Goal: Task Accomplishment & Management: Use online tool/utility

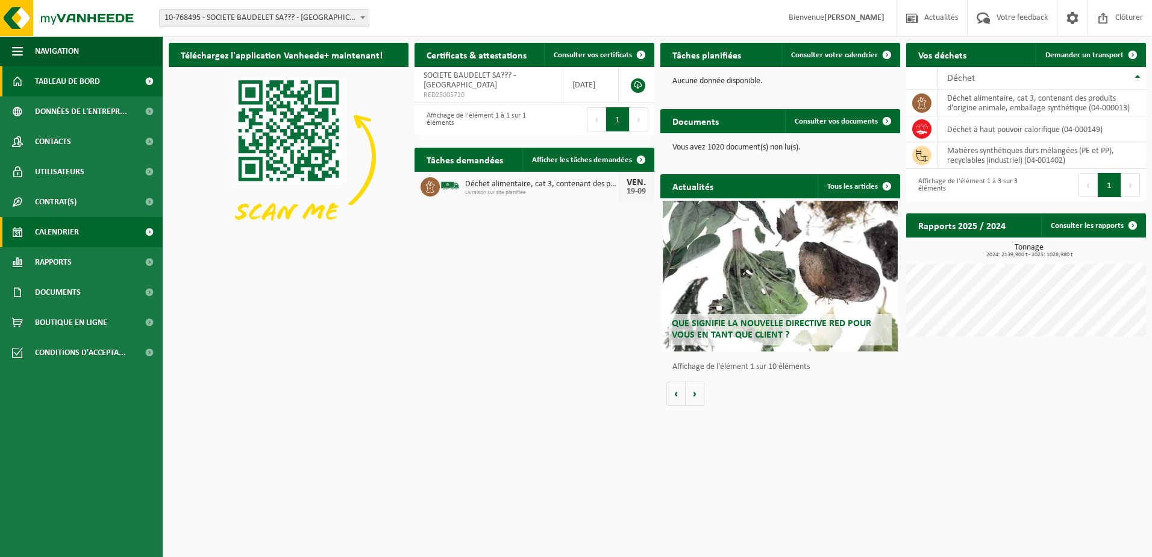
click at [65, 236] on span "Calendrier" at bounding box center [57, 232] width 44 height 30
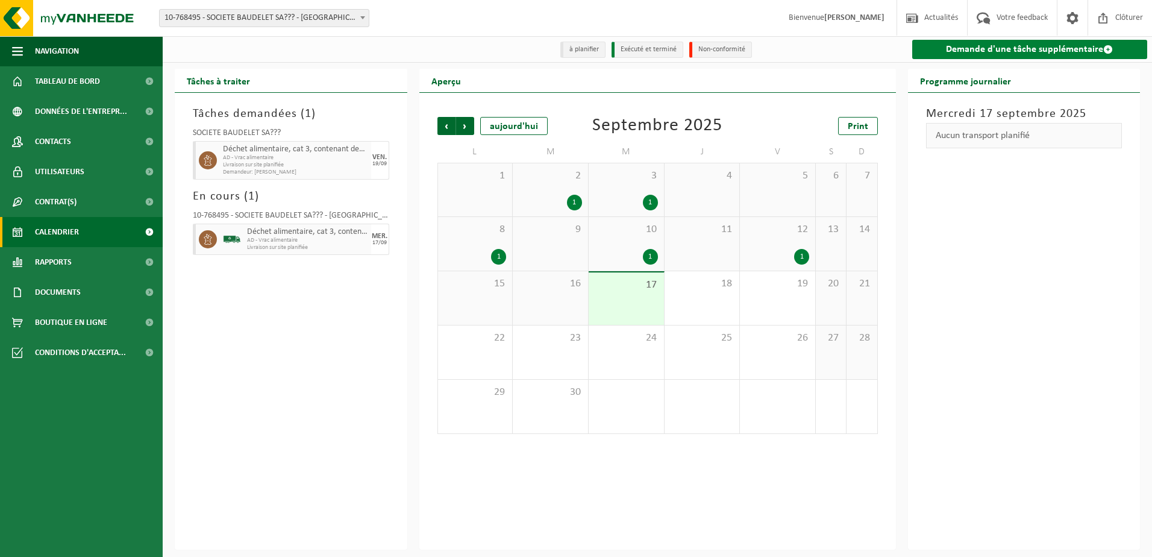
click at [1020, 48] on link "Demande d'une tâche supplémentaire" at bounding box center [1030, 49] width 236 height 19
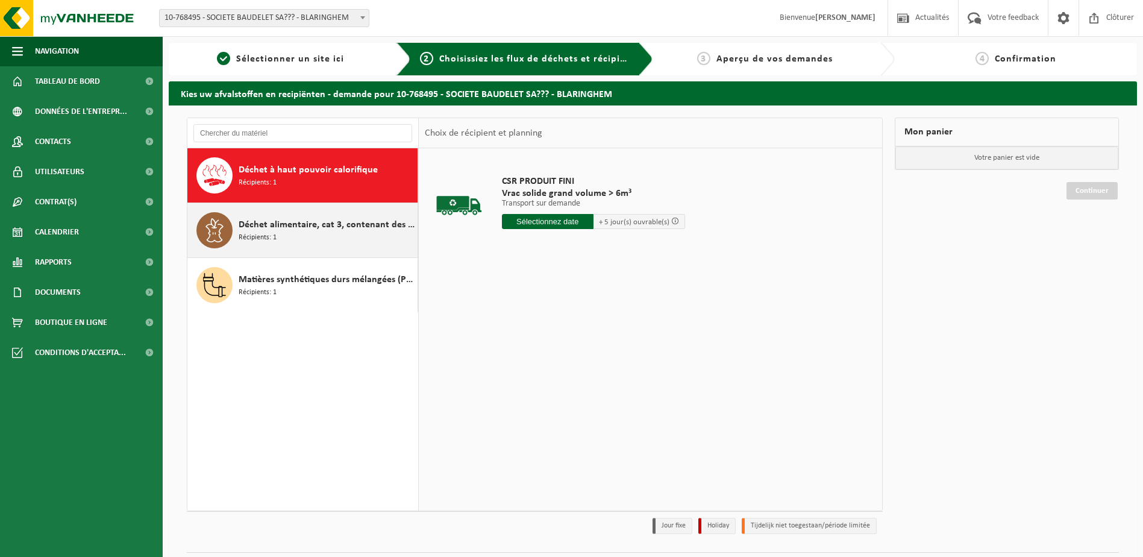
click at [246, 234] on span "Récipients: 1" at bounding box center [258, 237] width 38 height 11
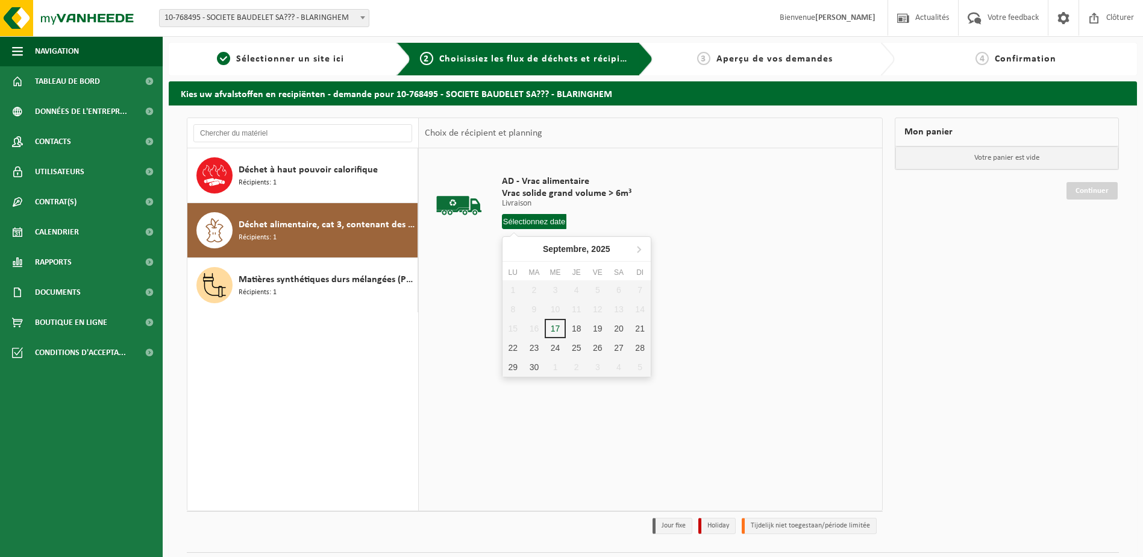
click at [528, 221] on input "text" at bounding box center [534, 221] width 65 height 15
click at [595, 326] on div "19" at bounding box center [597, 328] width 21 height 19
type input "à partir de 2025-09-19"
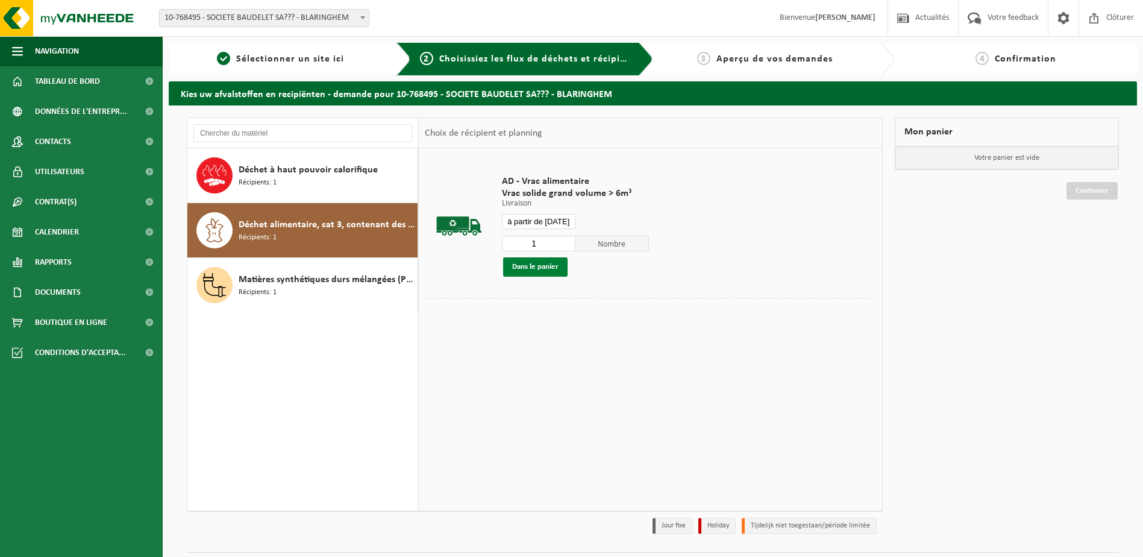
click at [543, 264] on button "Dans le panier" at bounding box center [535, 266] width 64 height 19
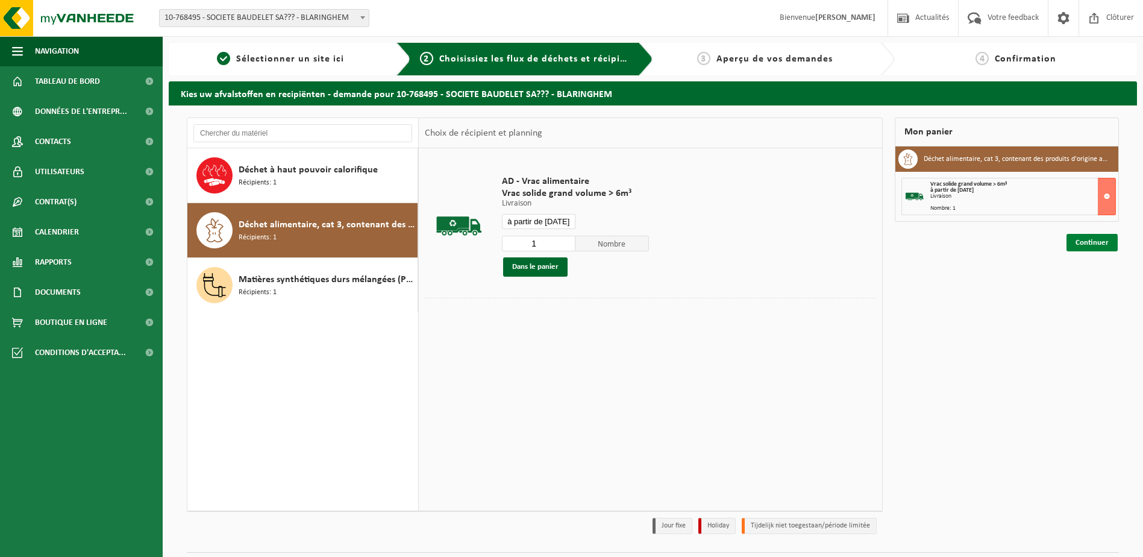
click at [1092, 242] on link "Continuer" at bounding box center [1092, 242] width 51 height 17
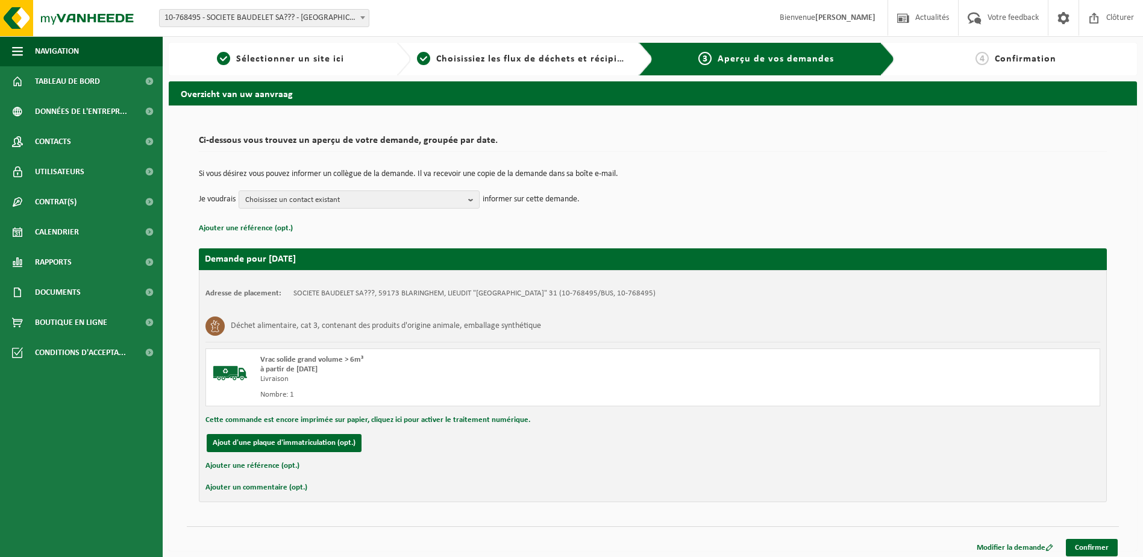
click at [1094, 543] on link "Confirmer" at bounding box center [1092, 547] width 52 height 17
